Goal: Task Accomplishment & Management: Manage account settings

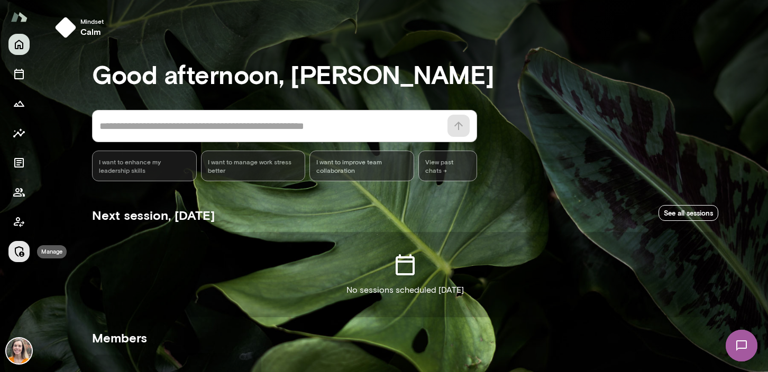
click at [18, 251] on icon "Manage" at bounding box center [19, 251] width 13 height 13
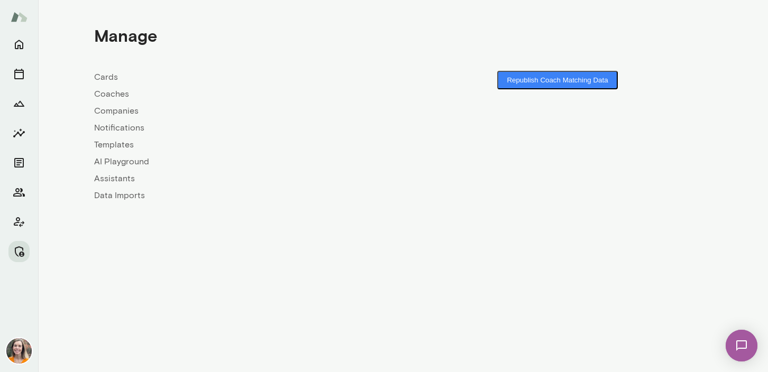
click at [115, 94] on link "Coaches" at bounding box center [248, 94] width 309 height 13
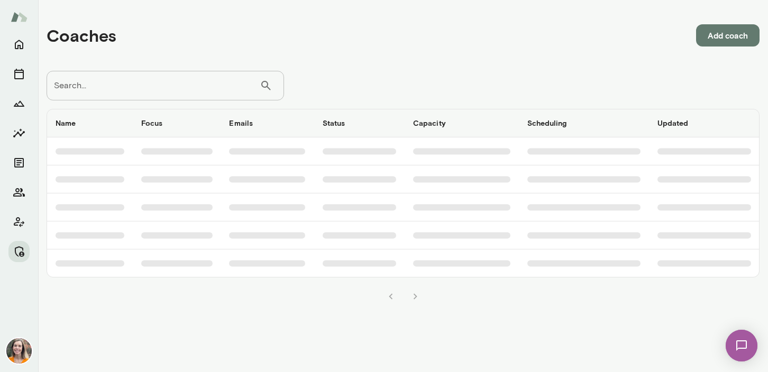
click at [116, 82] on input "Search..." at bounding box center [153, 86] width 213 height 30
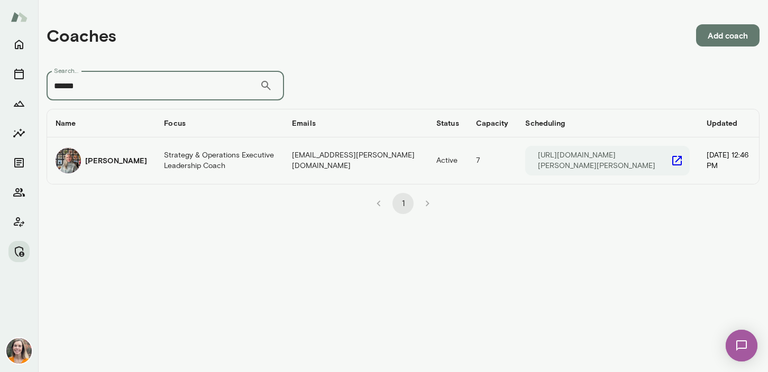
type input "******"
click at [162, 157] on td "Strategy & Operations Executive Leadership Coach" at bounding box center [220, 161] width 128 height 47
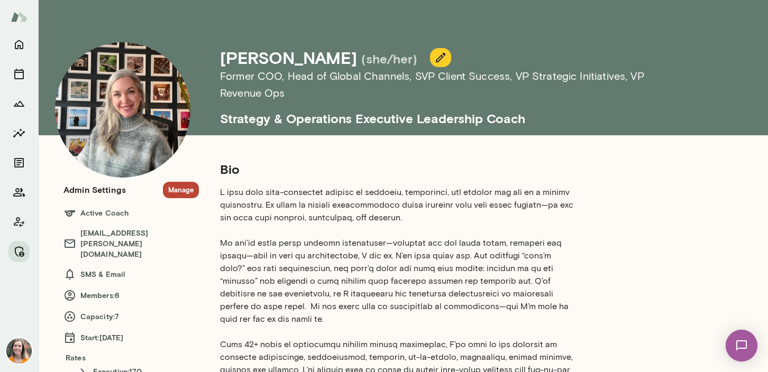
click at [179, 189] on button "Manage" at bounding box center [181, 190] width 36 height 16
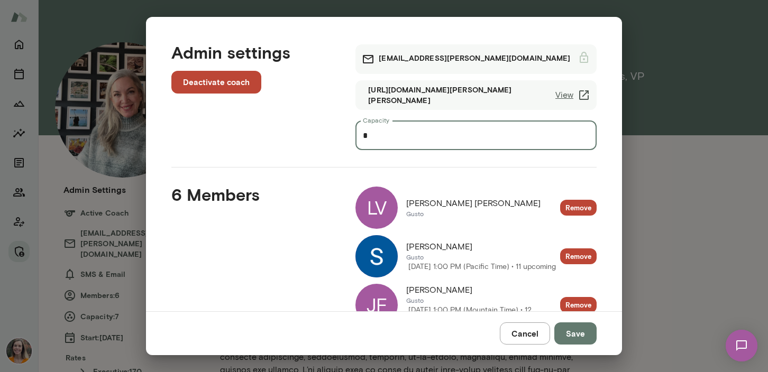
click at [376, 136] on input "*" at bounding box center [475, 136] width 241 height 30
type input "*"
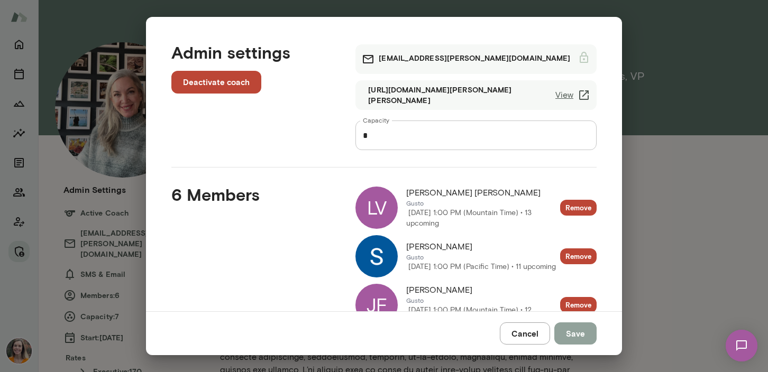
click at [573, 335] on button "Save" at bounding box center [575, 334] width 42 height 22
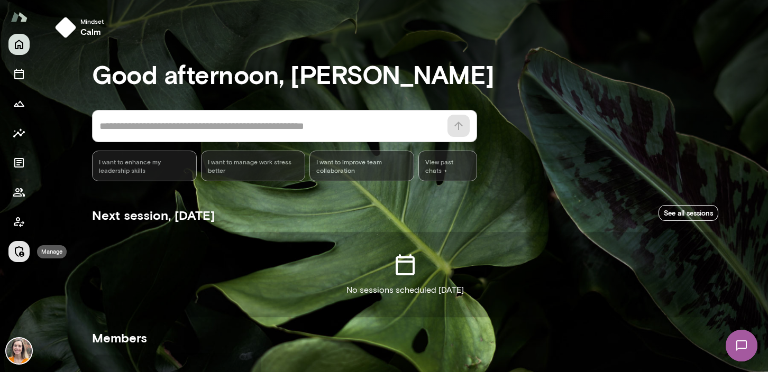
click at [19, 253] on icon "Manage" at bounding box center [20, 251] width 10 height 11
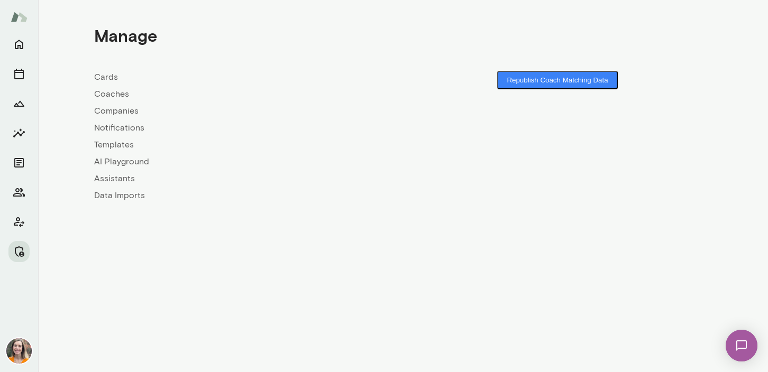
click at [109, 94] on link "Coaches" at bounding box center [248, 94] width 309 height 13
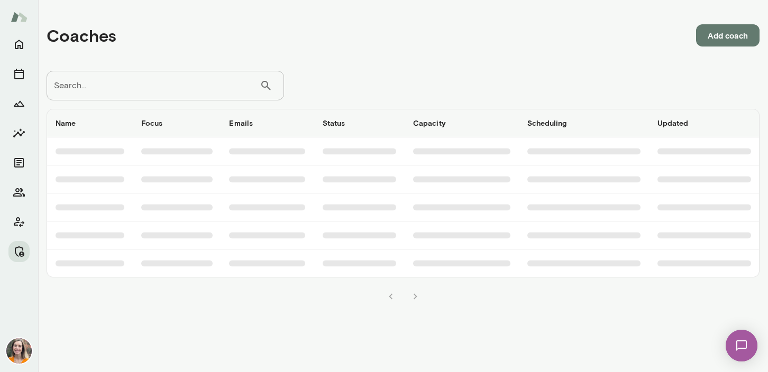
click at [159, 81] on input "Search..." at bounding box center [153, 86] width 213 height 30
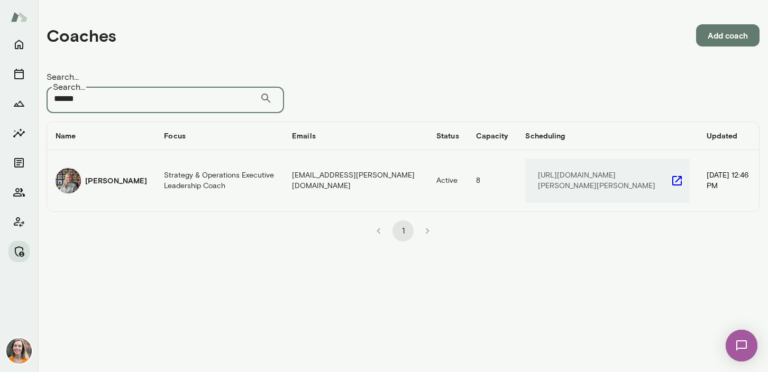
type input "******"
click at [132, 165] on td "[PERSON_NAME]" at bounding box center [101, 180] width 108 height 61
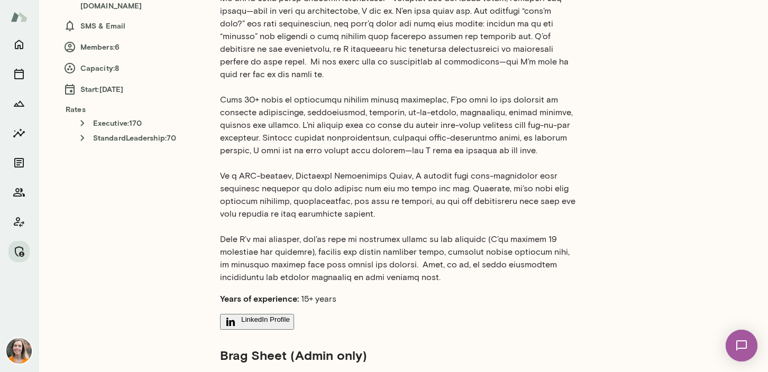
scroll to position [247, 0]
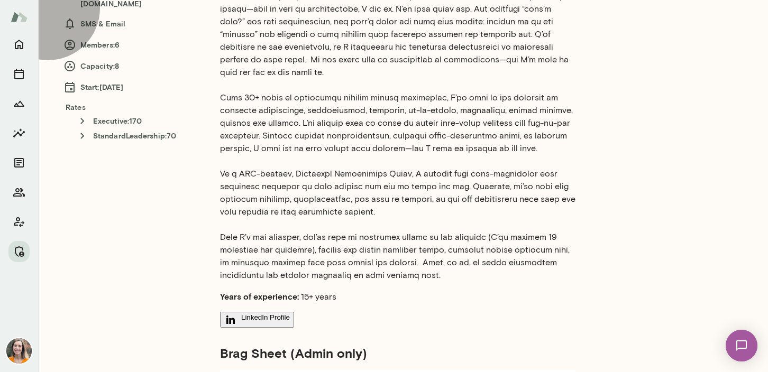
click at [268, 312] on button "LinkedIn Profile" at bounding box center [257, 320] width 74 height 16
